Goal: Task Accomplishment & Management: Use online tool/utility

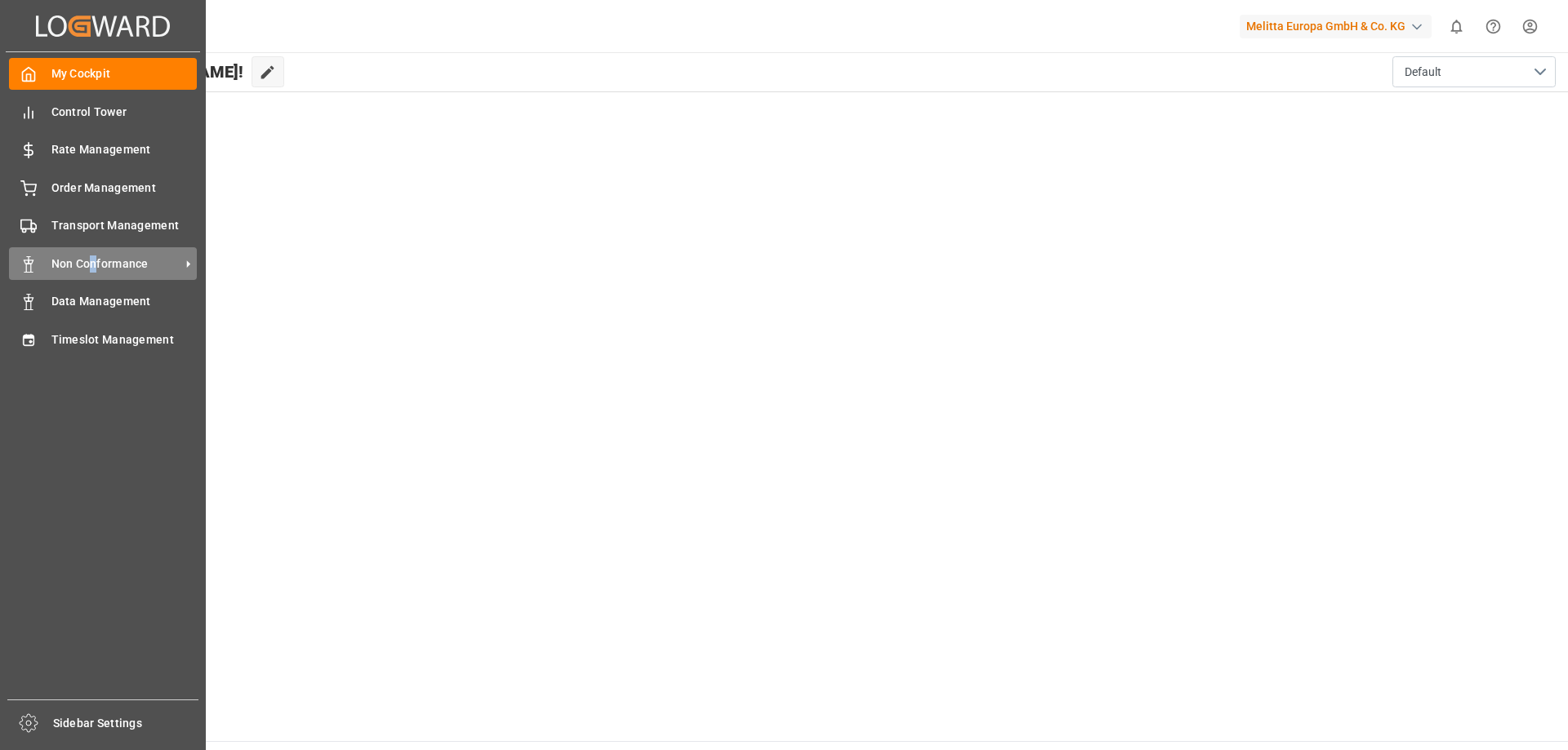
click at [94, 264] on span "Non Conformance" at bounding box center [116, 263] width 129 height 17
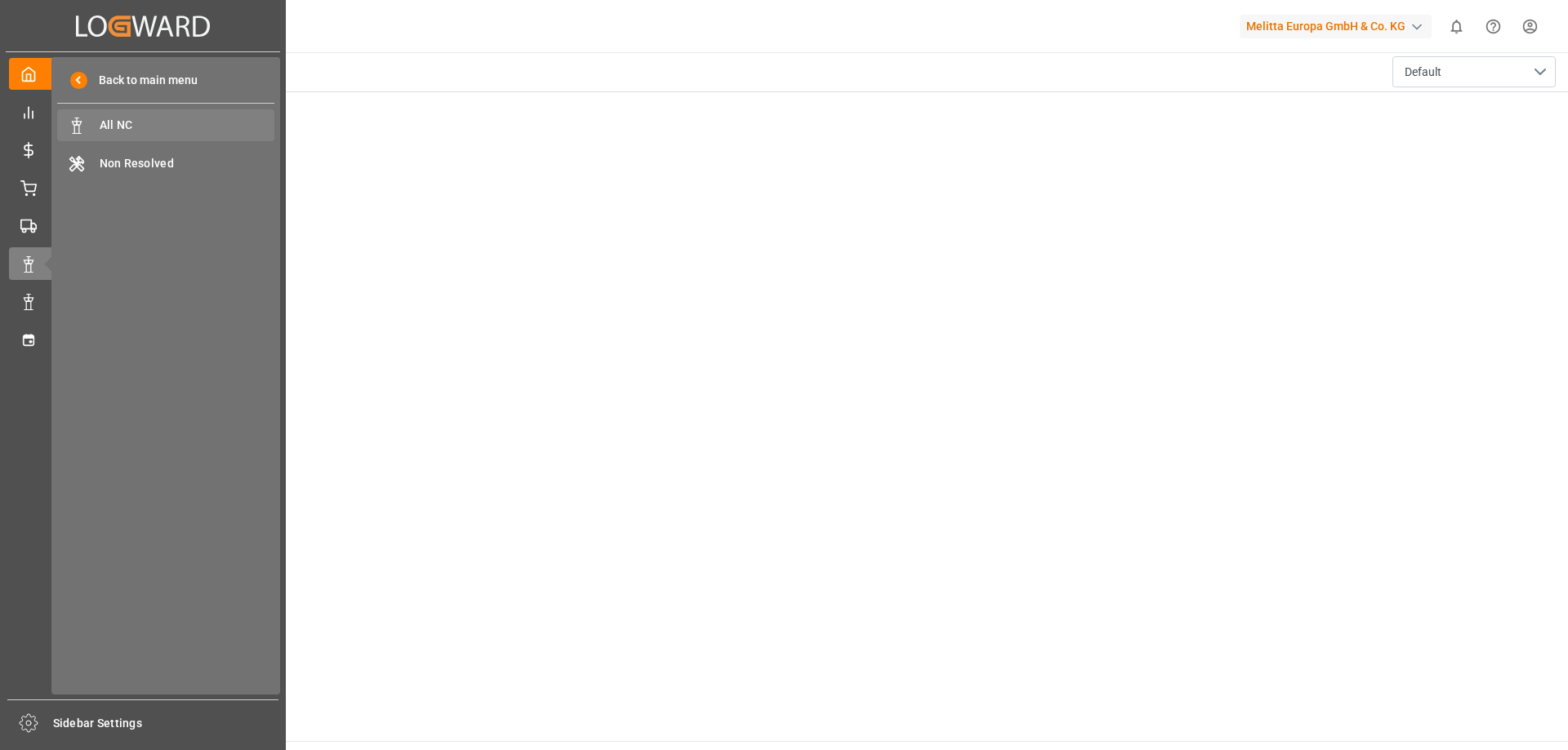
click at [174, 126] on span "All NC" at bounding box center [187, 125] width 175 height 17
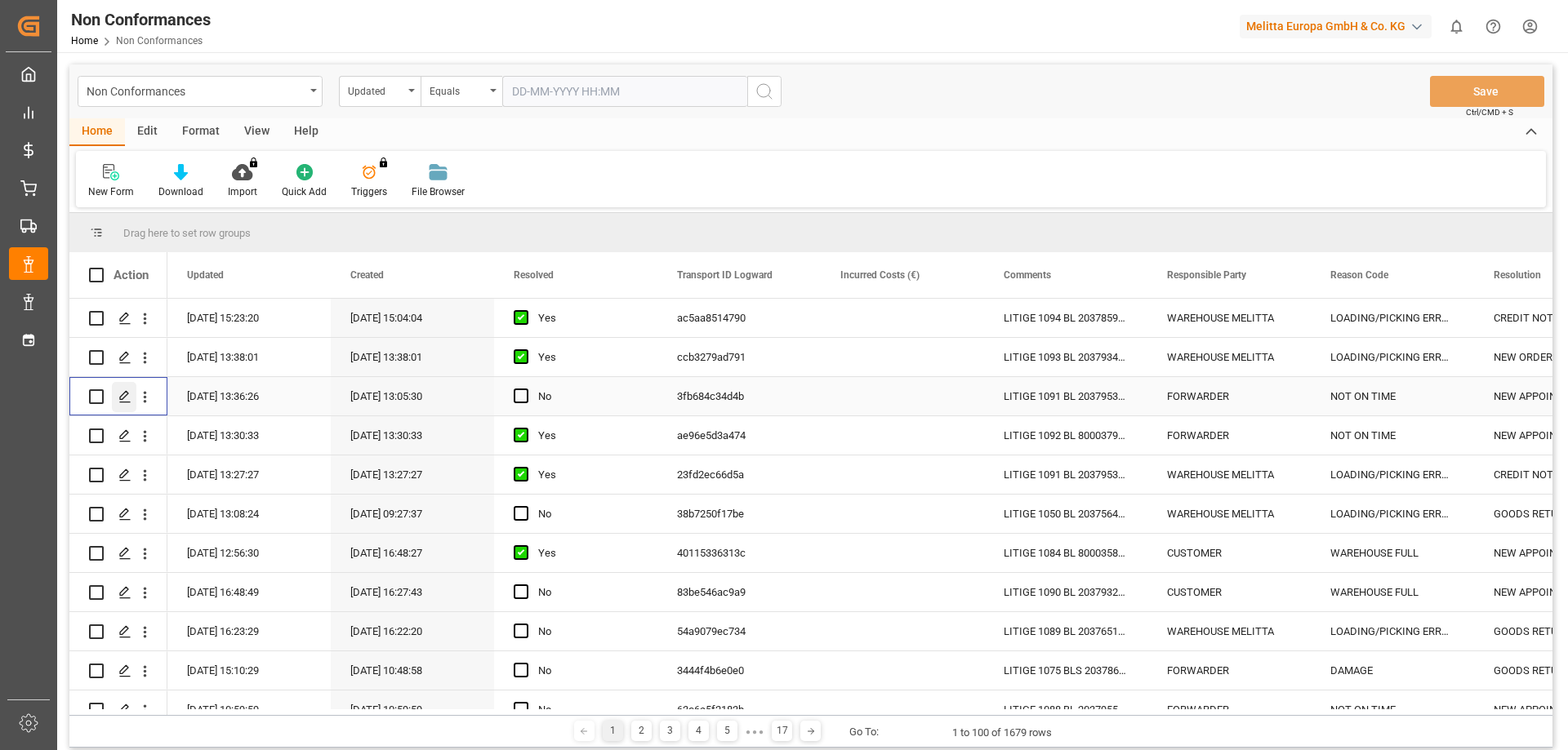
click at [124, 399] on icon "Press SPACE to select this row." at bounding box center [125, 396] width 13 height 13
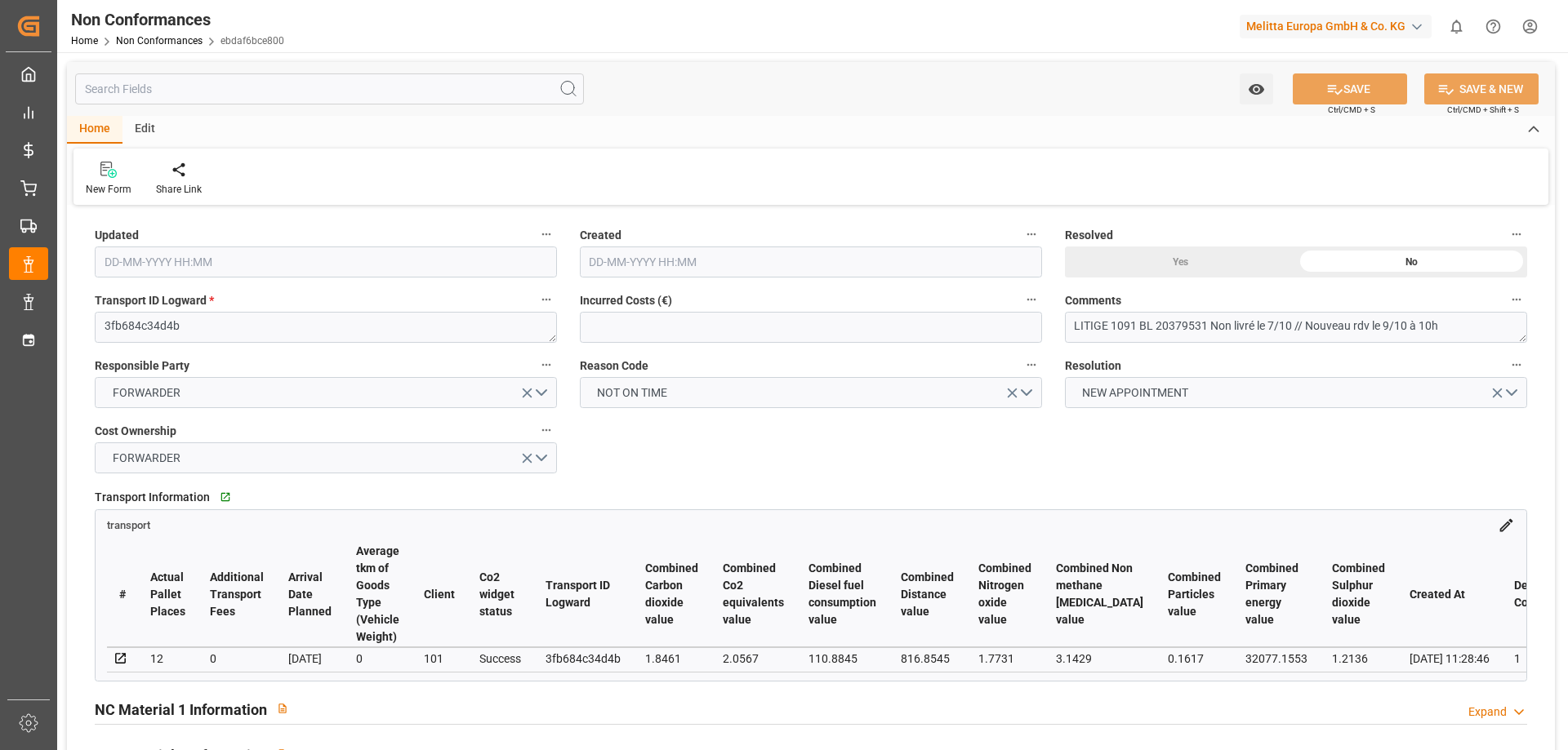
type input "[DATE] 11:36"
type input "[DATE] 11:05"
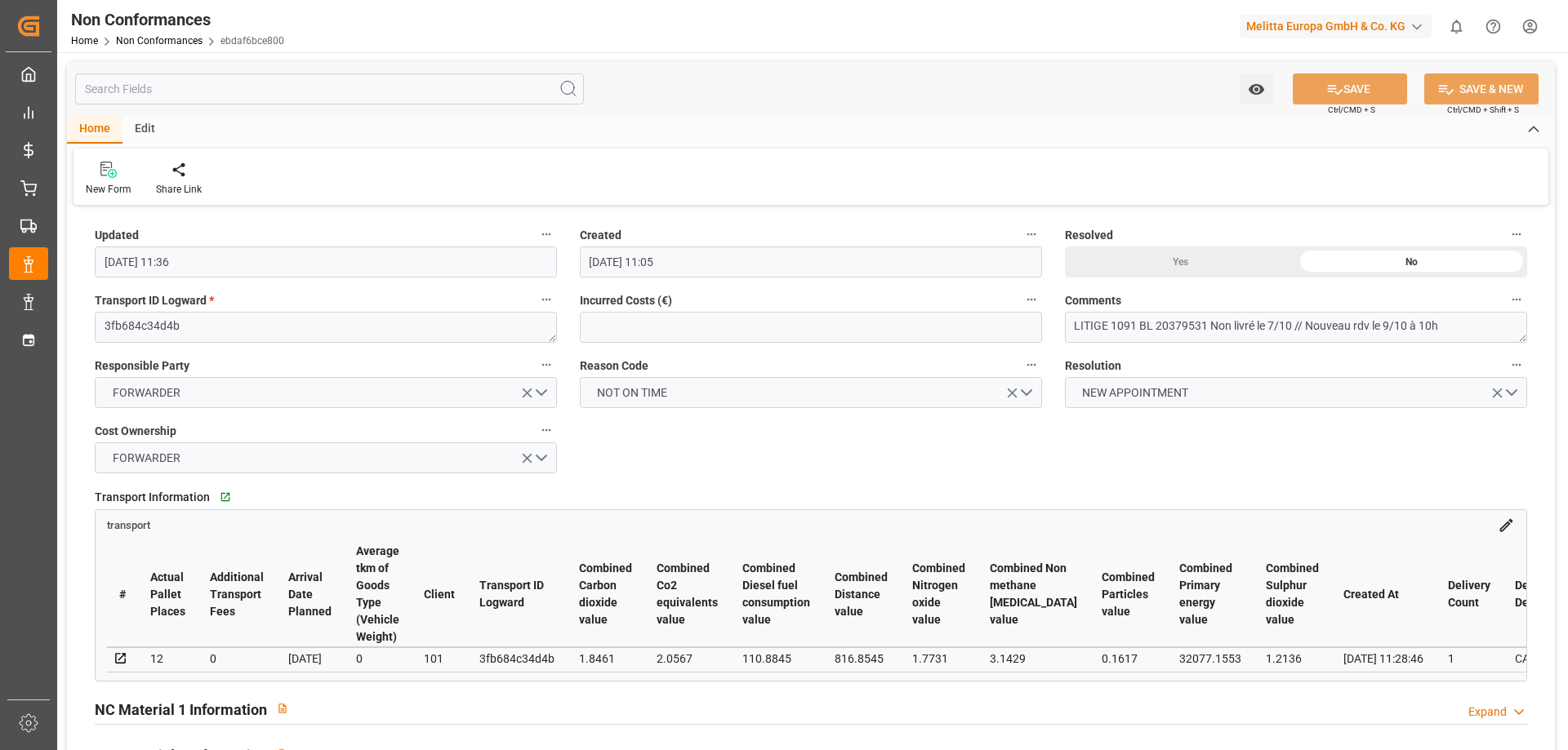
drag, startPoint x: 260, startPoint y: 687, endPoint x: 303, endPoint y: 686, distance: 43.0
click at [303, 686] on div "Transport Information   Go to transport Grid transport # Actual Pallet Places A…" at bounding box center [811, 583] width 1456 height 207
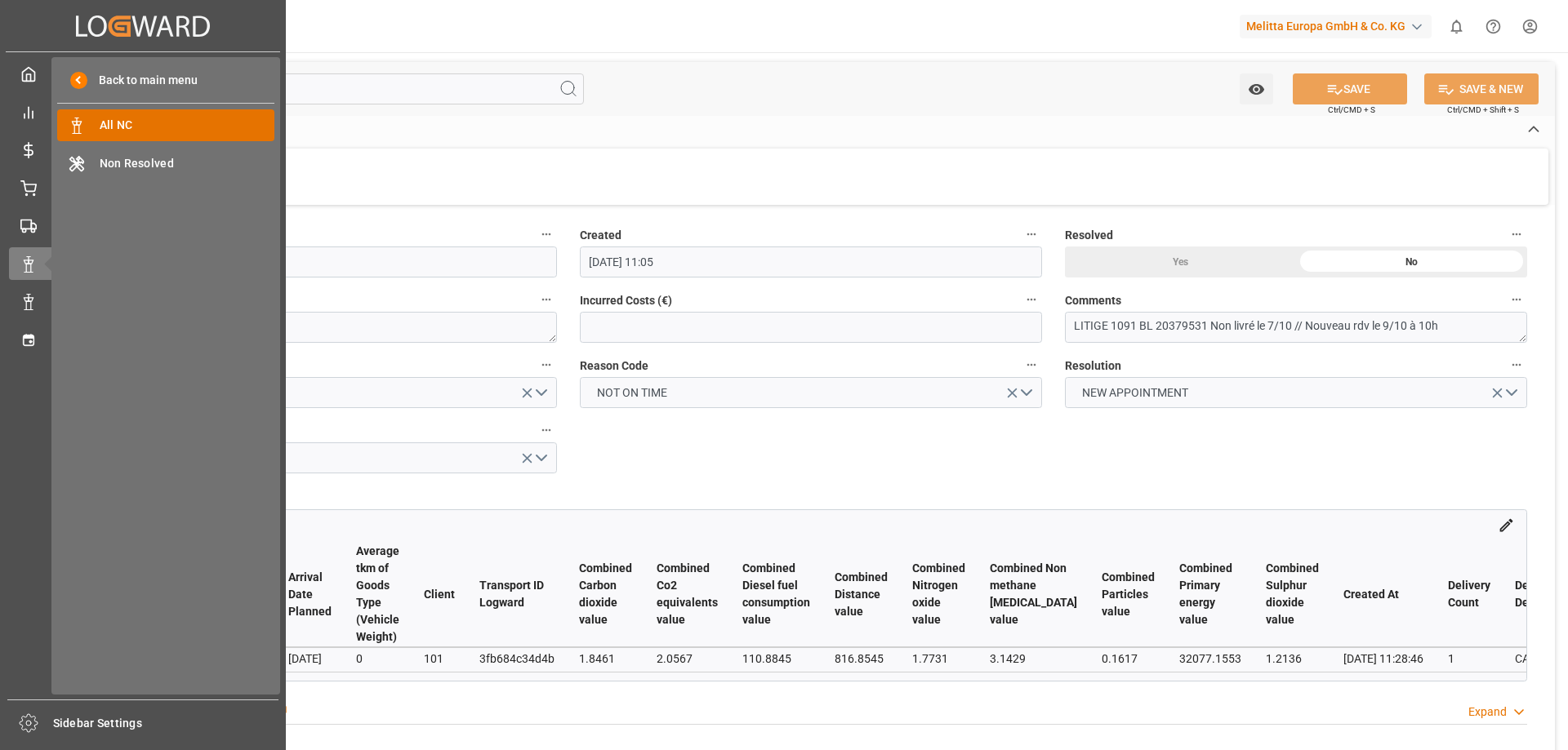
click at [117, 119] on span "All NC" at bounding box center [187, 125] width 175 height 17
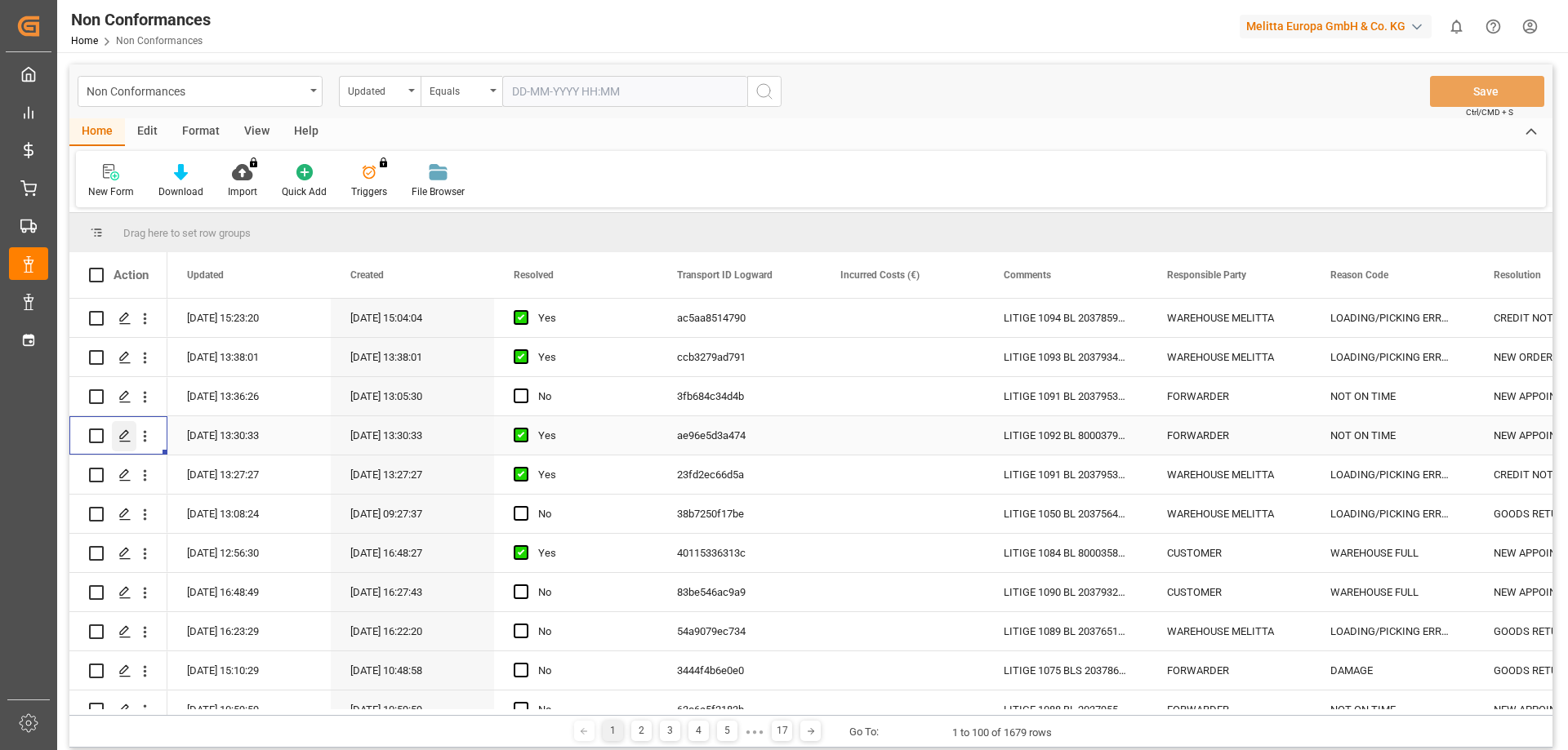
click at [121, 433] on icon "Press SPACE to select this row." at bounding box center [125, 436] width 13 height 13
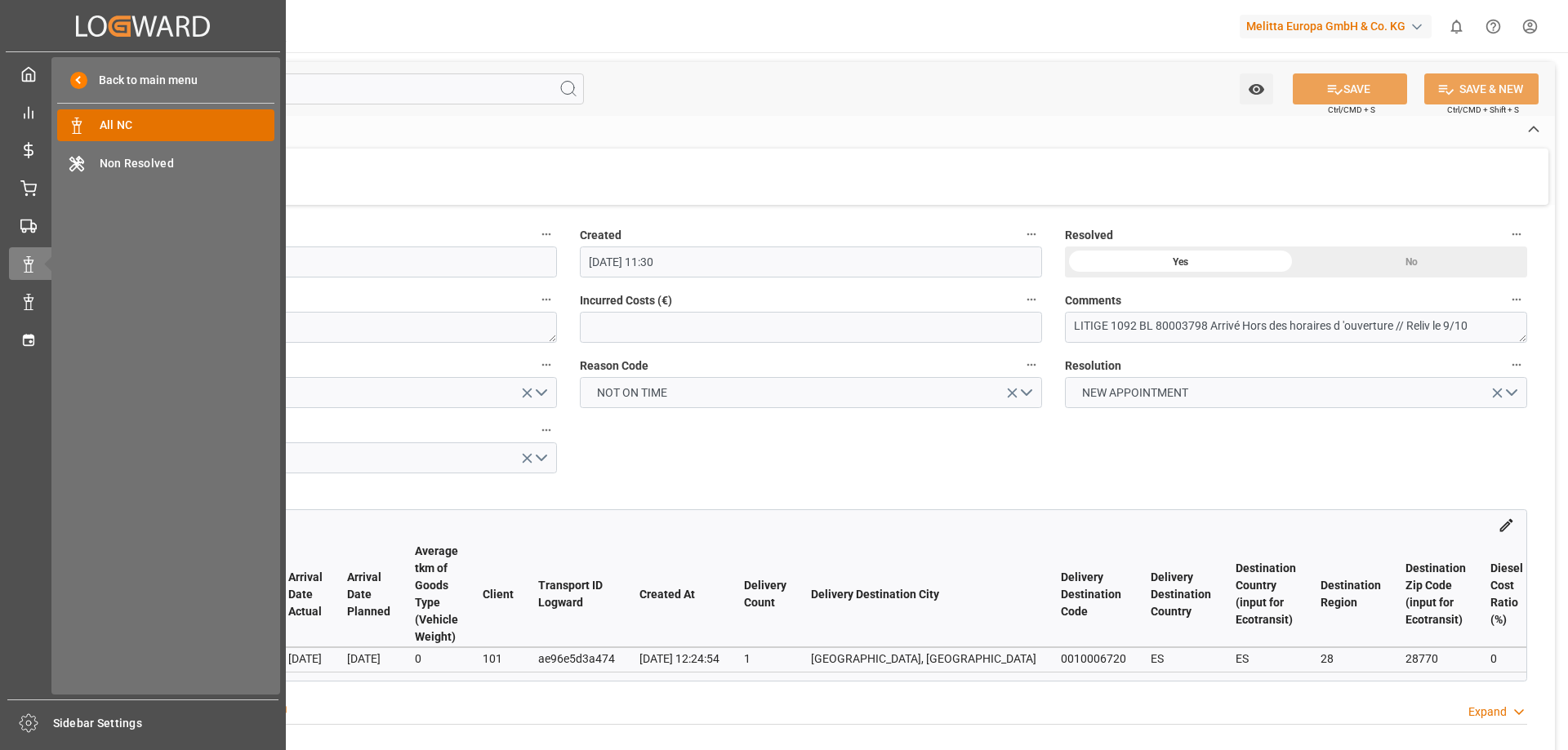
click at [161, 128] on span "All NC" at bounding box center [187, 125] width 175 height 17
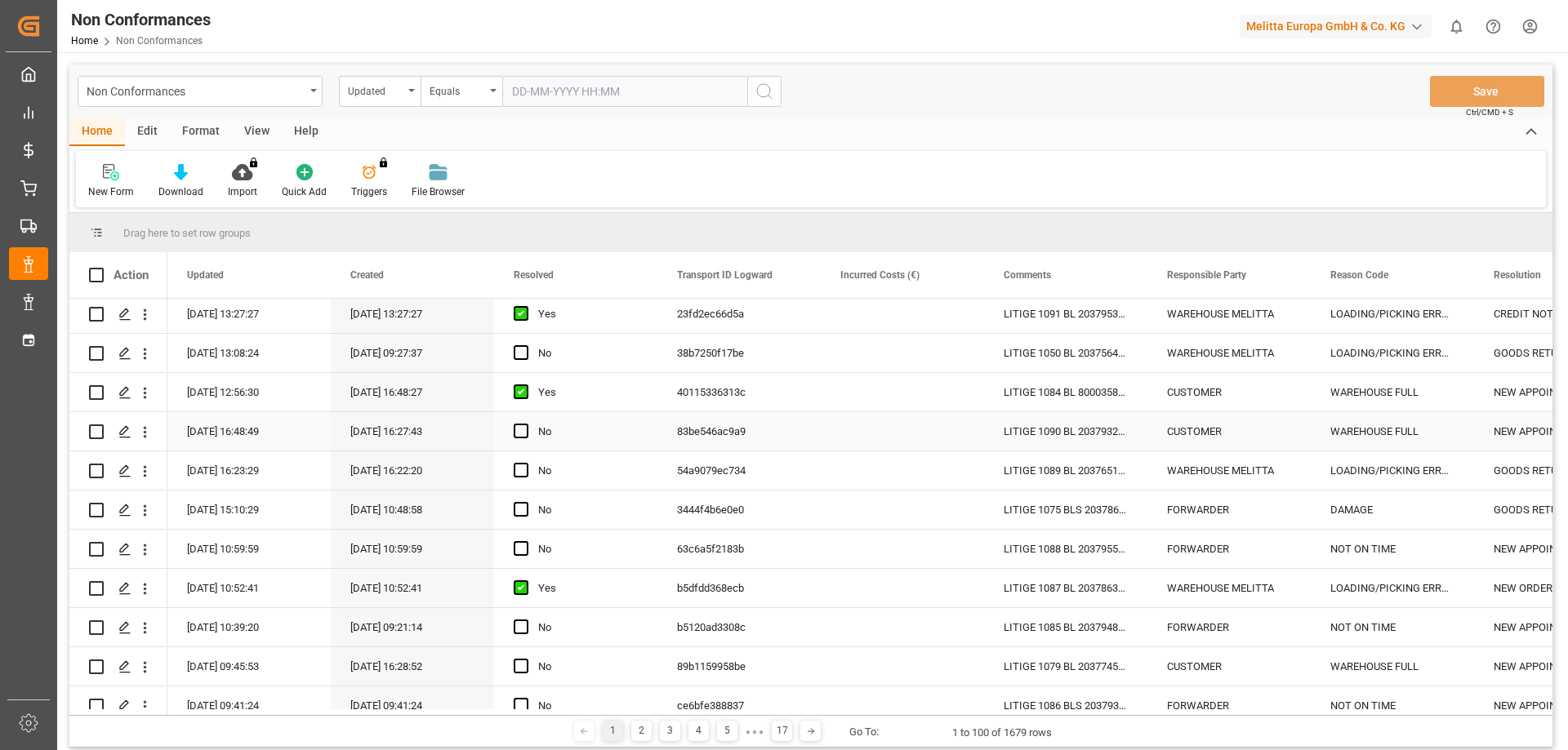
scroll to position [163, 0]
click at [132, 546] on div "Press SPACE to select this row." at bounding box center [124, 548] width 24 height 31
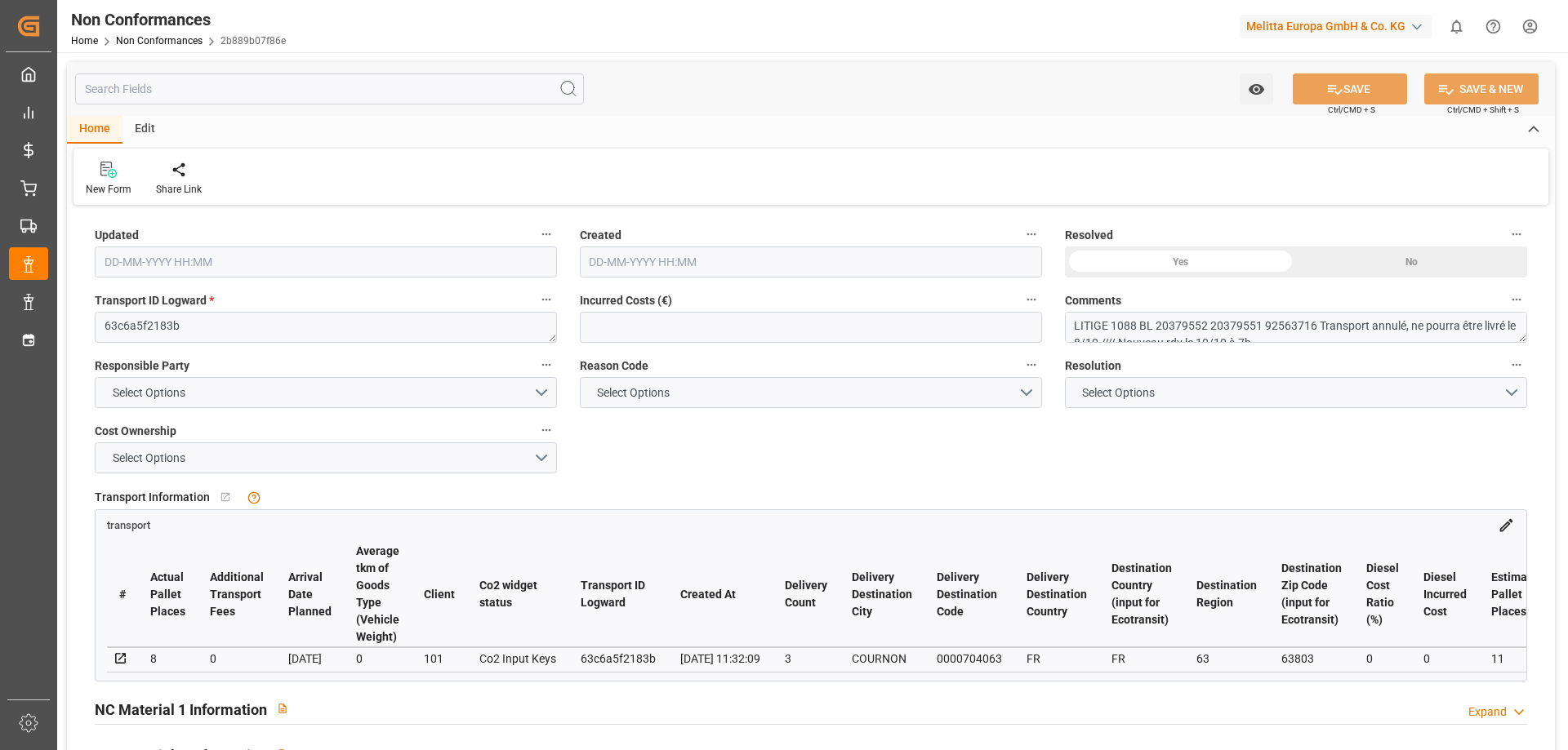
type input "[DATE] 08:59"
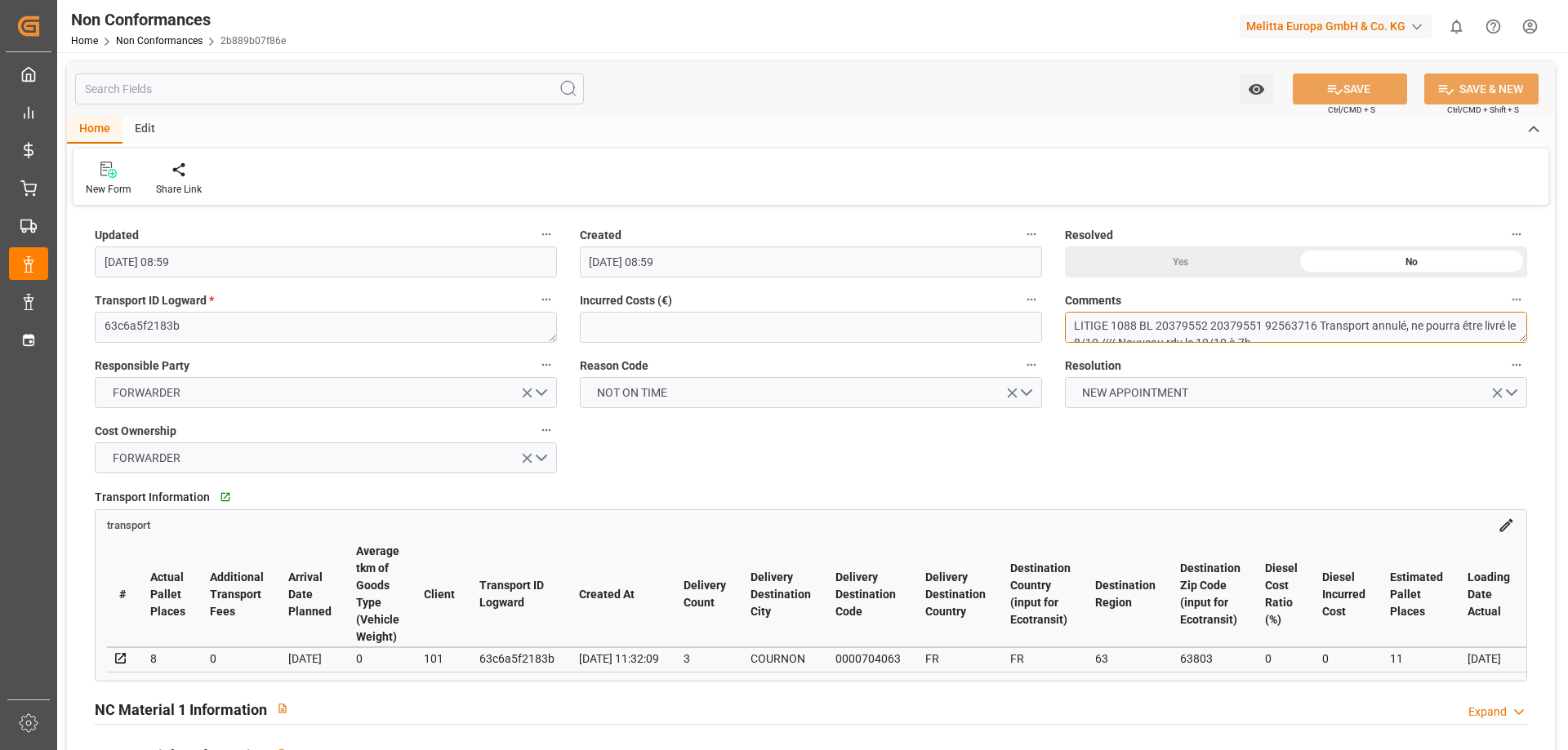
click at [1290, 320] on textarea "LITIGE 1088 BL 20379552 20379551 92563716 Transport annulé, ne pourra être livr…" at bounding box center [1296, 327] width 462 height 31
drag, startPoint x: 412, startPoint y: 680, endPoint x: 486, endPoint y: 684, distance: 74.1
click at [486, 681] on div "# Actual Pallet Places Additional Transport Fees Arrival Date Planned Average t…" at bounding box center [811, 607] width 1431 height 147
drag, startPoint x: 426, startPoint y: 680, endPoint x: 630, endPoint y: 691, distance: 204.3
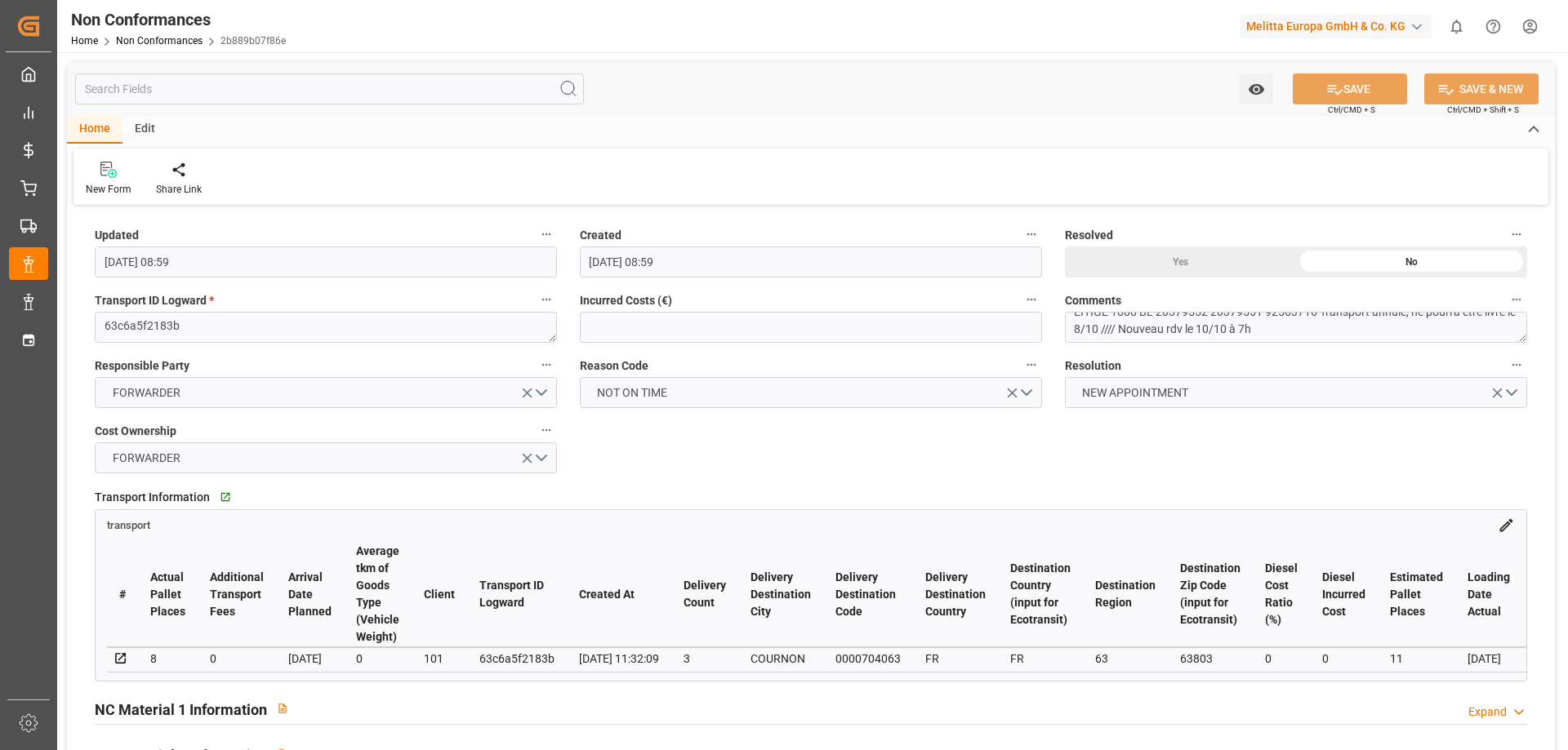
click at [630, 686] on div "Transport Information   Go to transport Grid transport # Actual Pallet Places A…" at bounding box center [811, 583] width 1456 height 207
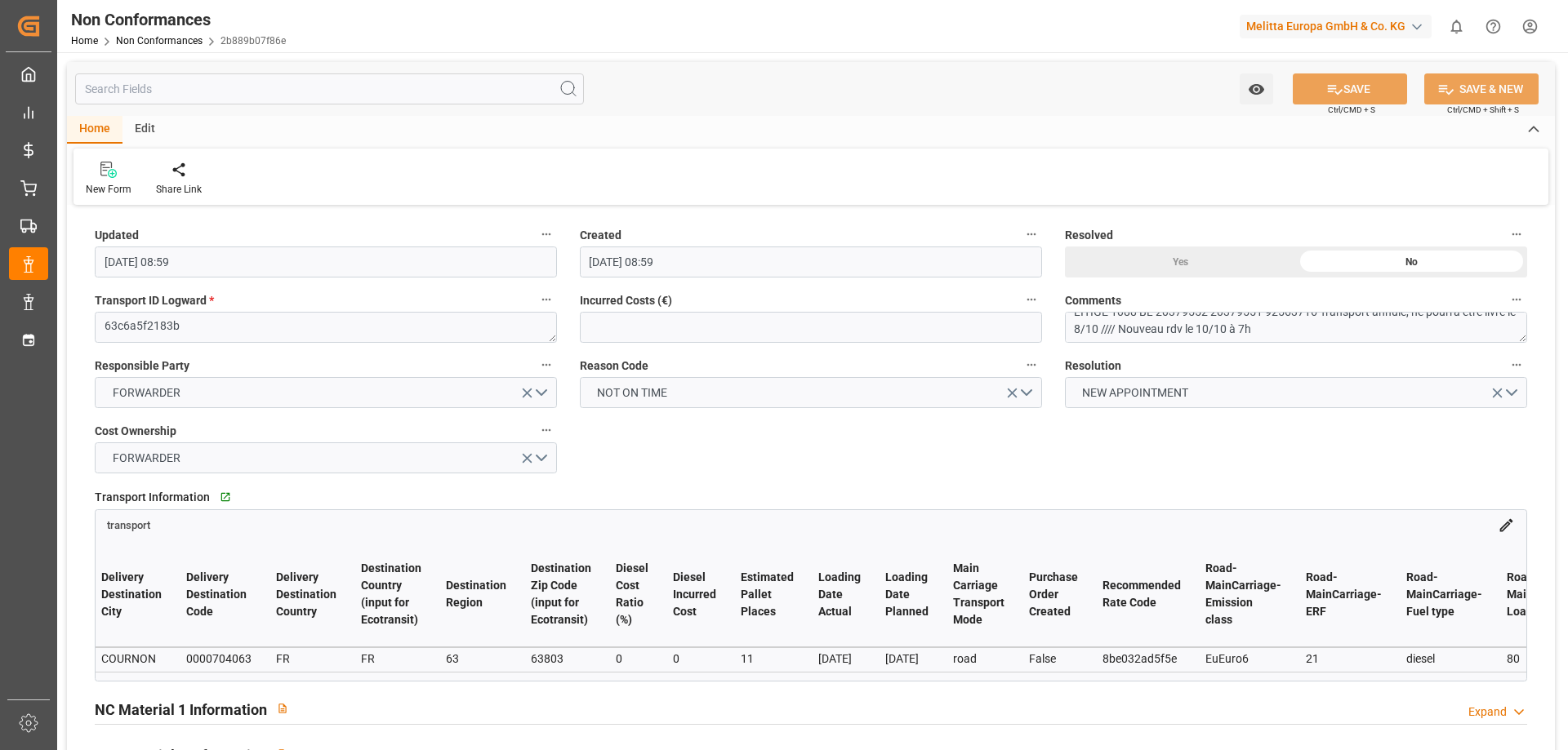
scroll to position [0, 978]
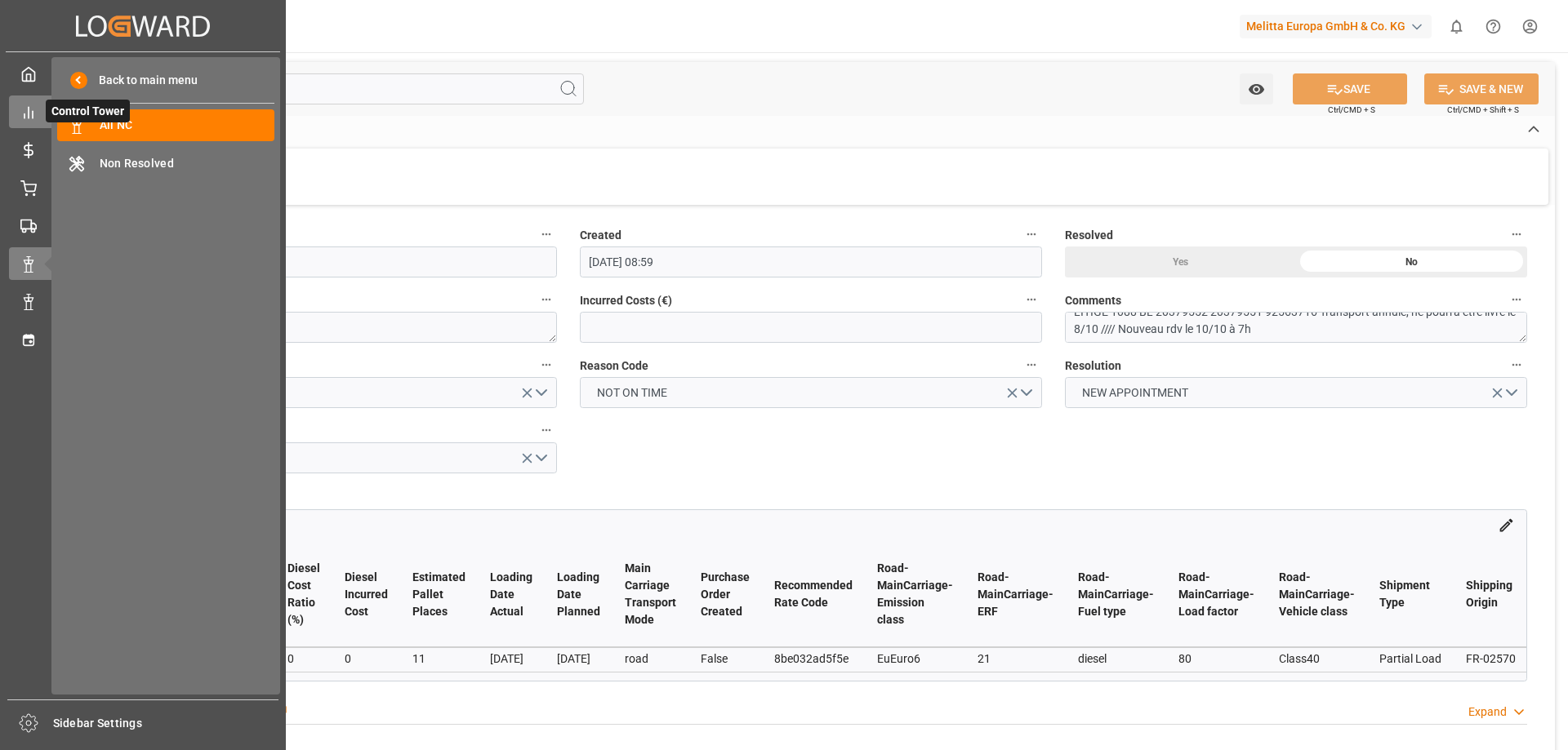
click at [13, 110] on div at bounding box center [22, 111] width 28 height 17
